Goal: Information Seeking & Learning: Learn about a topic

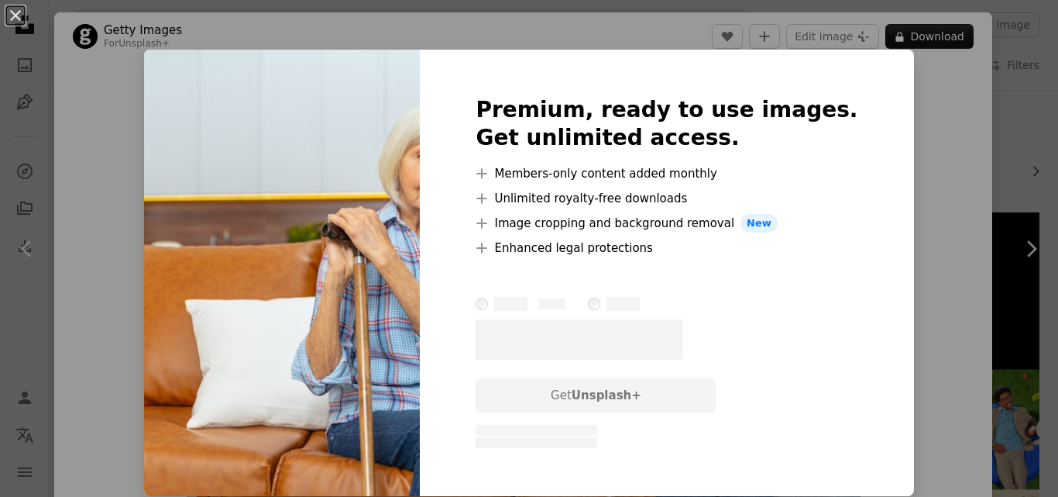
scroll to position [7321, 0]
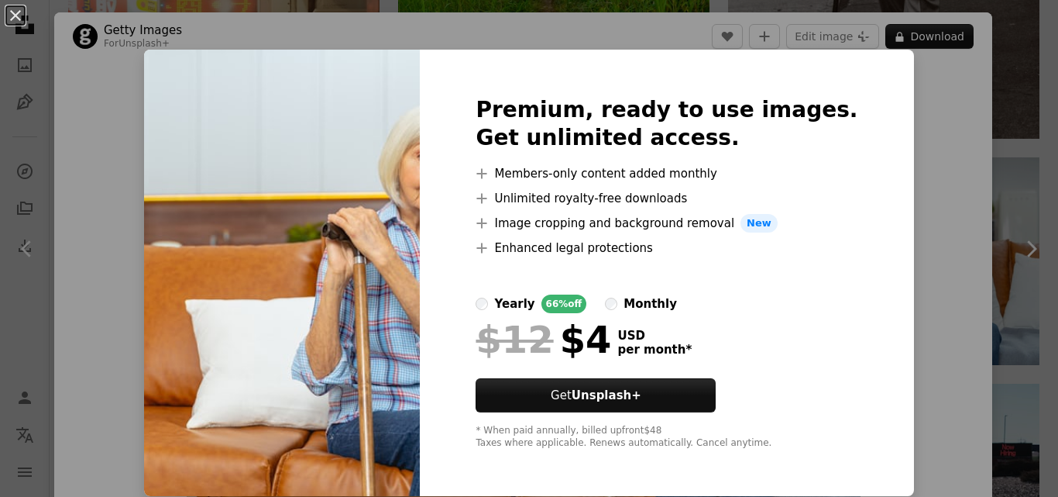
click at [886, 174] on div "An X shape Premium, ready to use images. Get unlimited access. A plus sign Memb…" at bounding box center [529, 248] width 1058 height 497
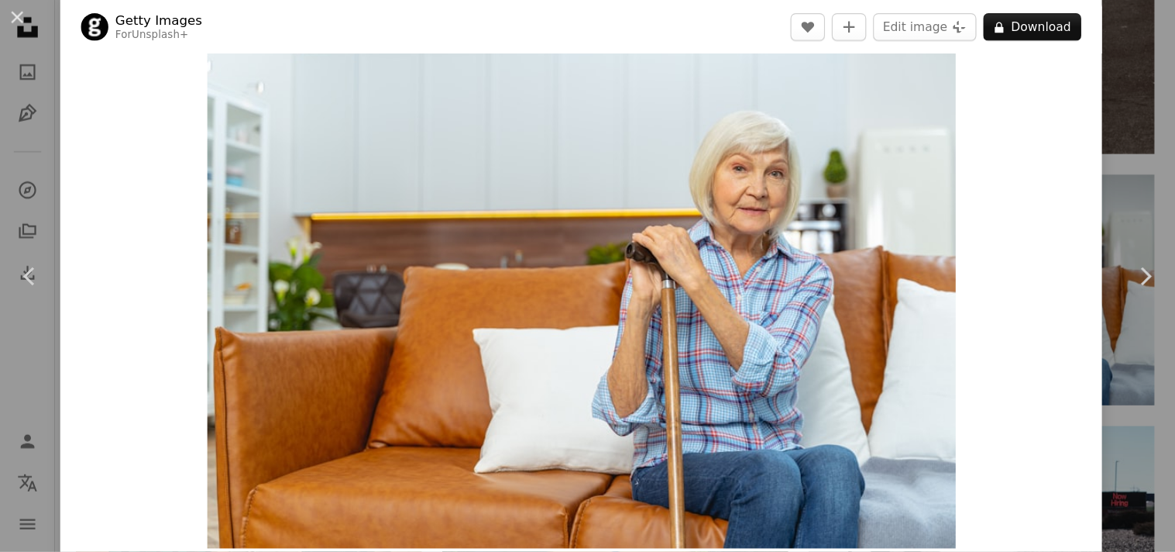
scroll to position [24, 0]
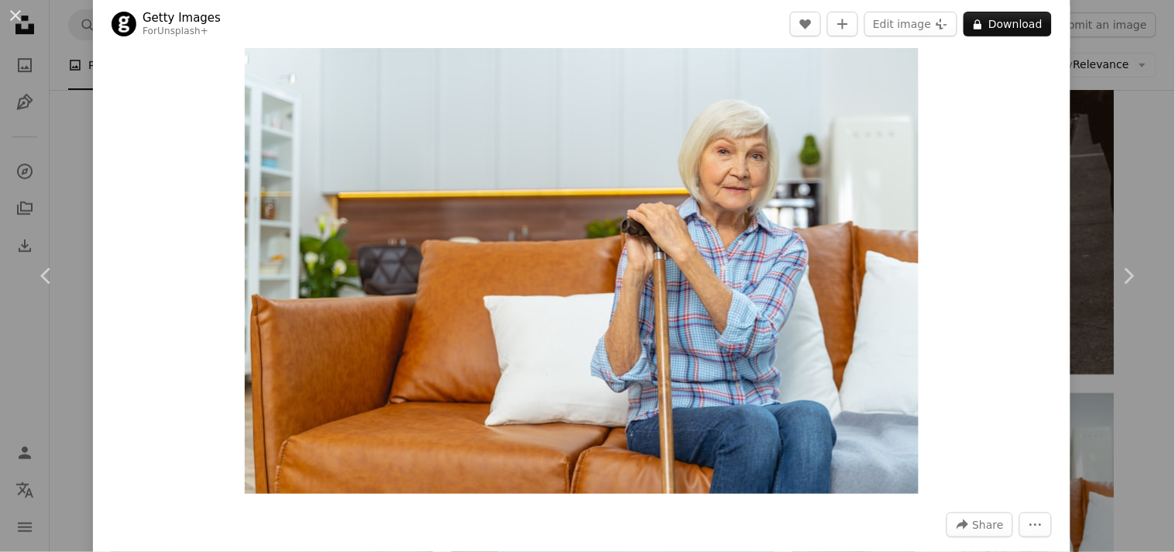
drag, startPoint x: 1013, startPoint y: 7, endPoint x: 194, endPoint y: 259, distance: 857.3
click at [194, 259] on div "Zoom in" at bounding box center [582, 268] width 978 height 465
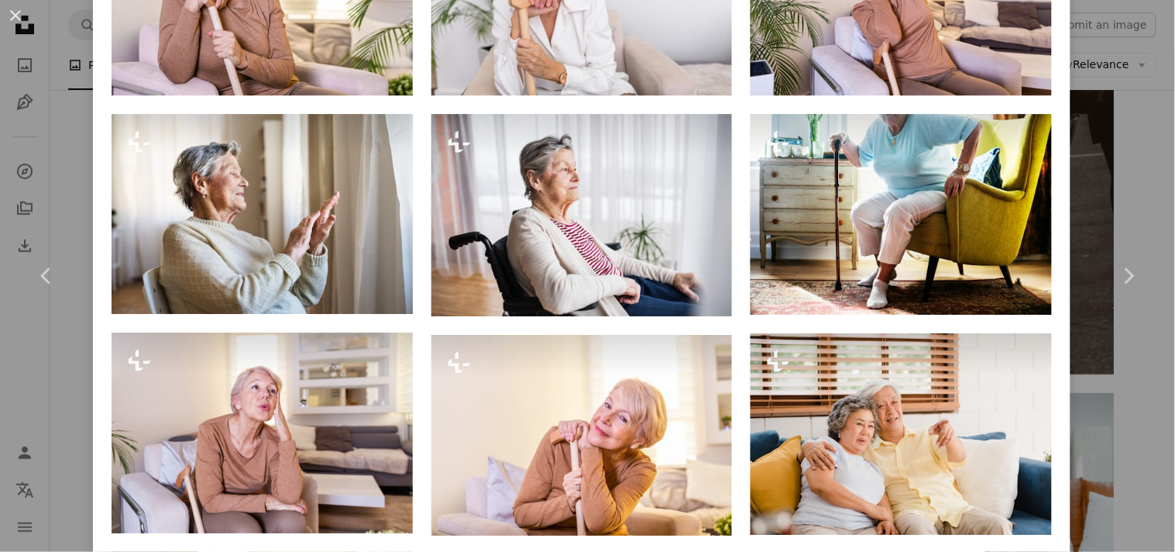
scroll to position [1139, 0]
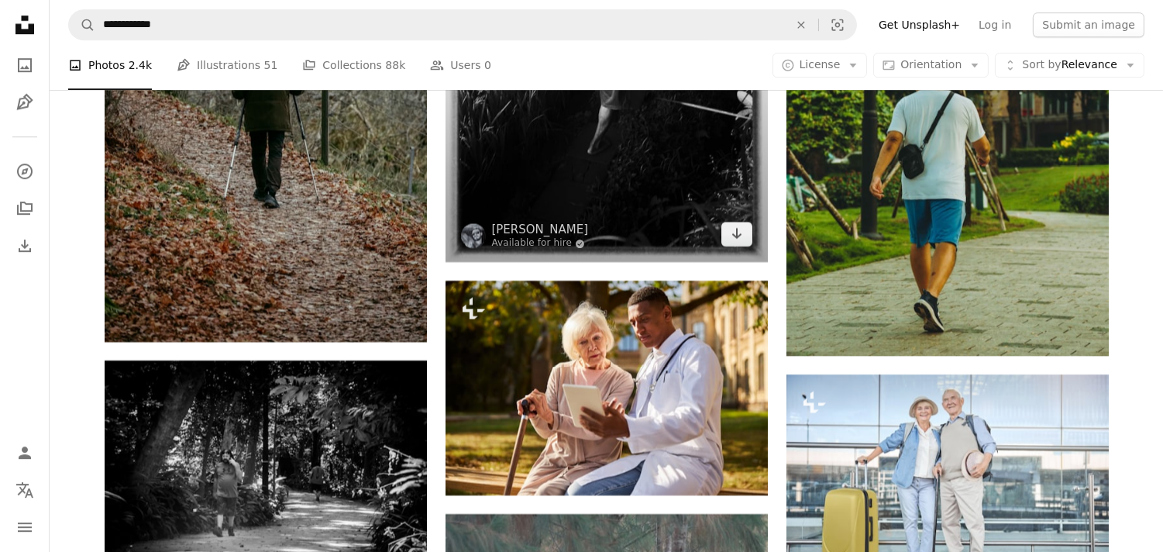
scroll to position [8577, 0]
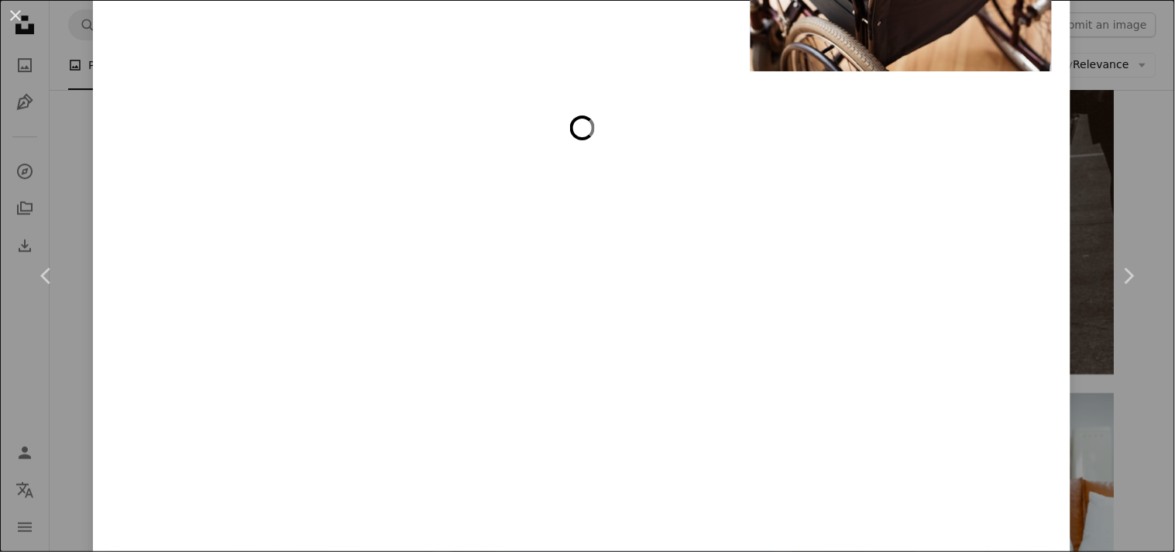
scroll to position [5537, 0]
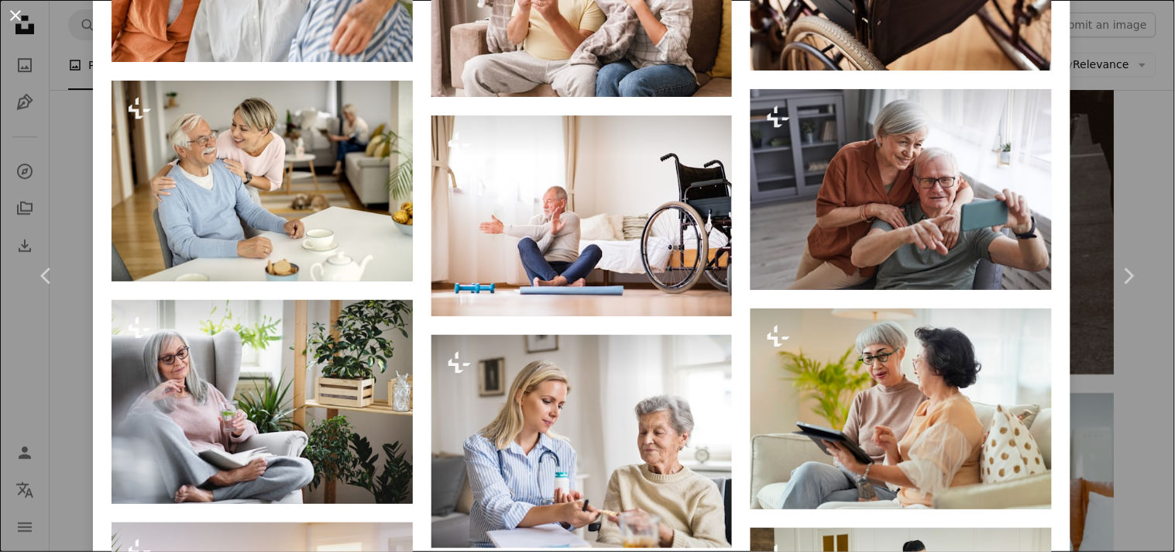
click at [14, 14] on button "An X shape" at bounding box center [15, 15] width 19 height 19
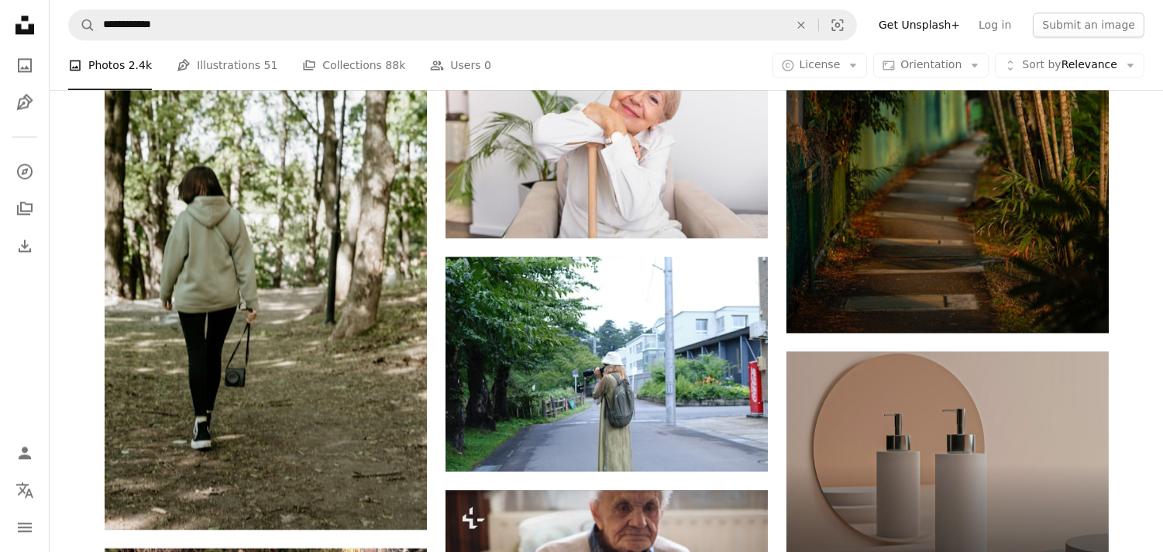
scroll to position [5559, 0]
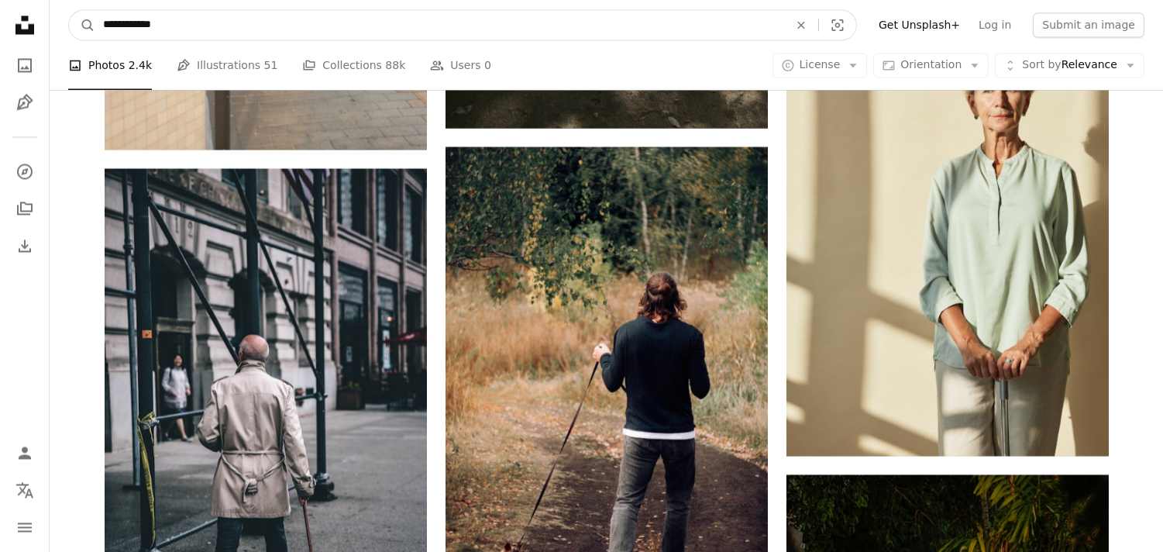
click at [203, 20] on input "**********" at bounding box center [439, 24] width 689 height 29
type input "**********"
click at [69, 10] on button "A magnifying glass" at bounding box center [82, 24] width 26 height 29
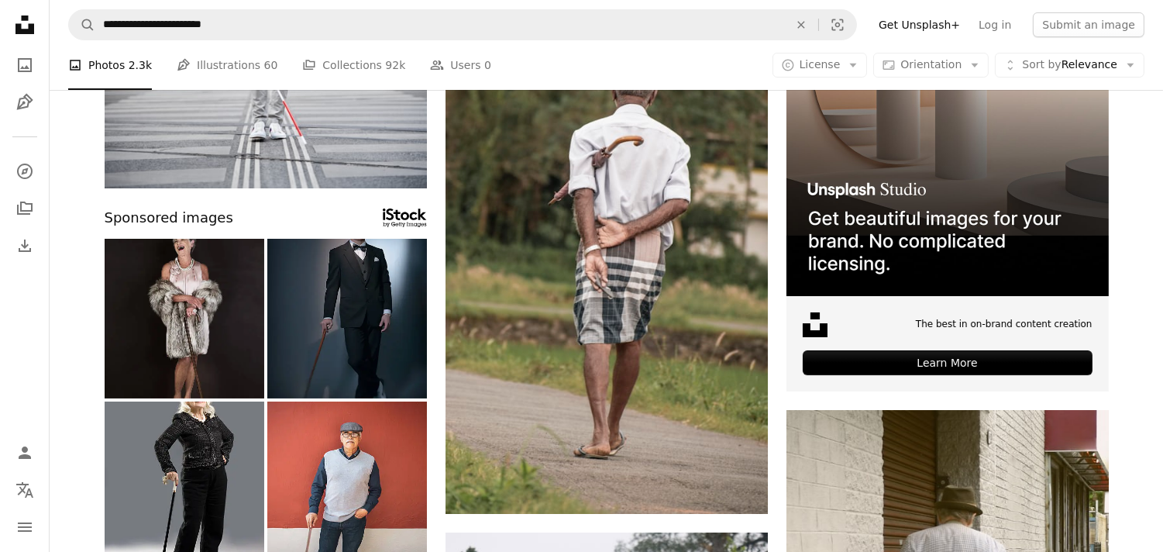
scroll to position [230, 0]
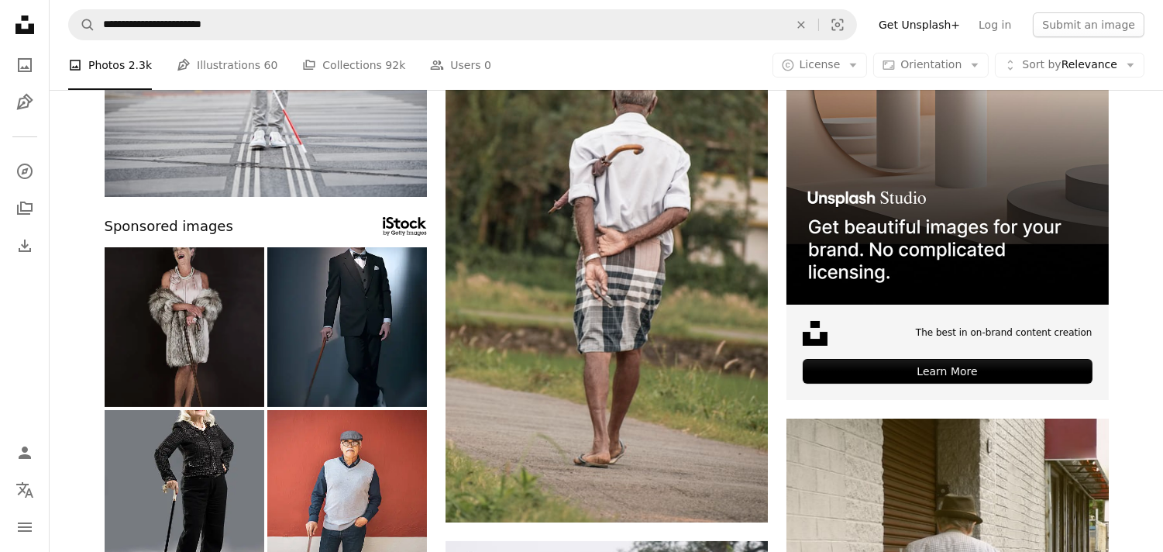
click at [205, 305] on img at bounding box center [185, 327] width 160 height 160
click at [388, 345] on img at bounding box center [347, 327] width 160 height 160
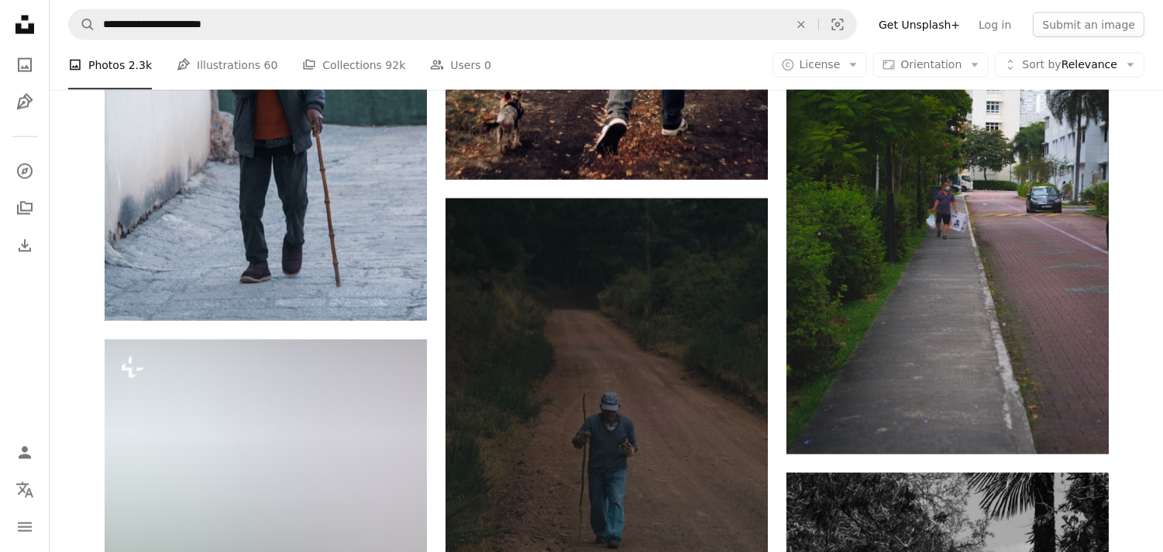
scroll to position [4441, 0]
